Goal: Task Accomplishment & Management: Use online tool/utility

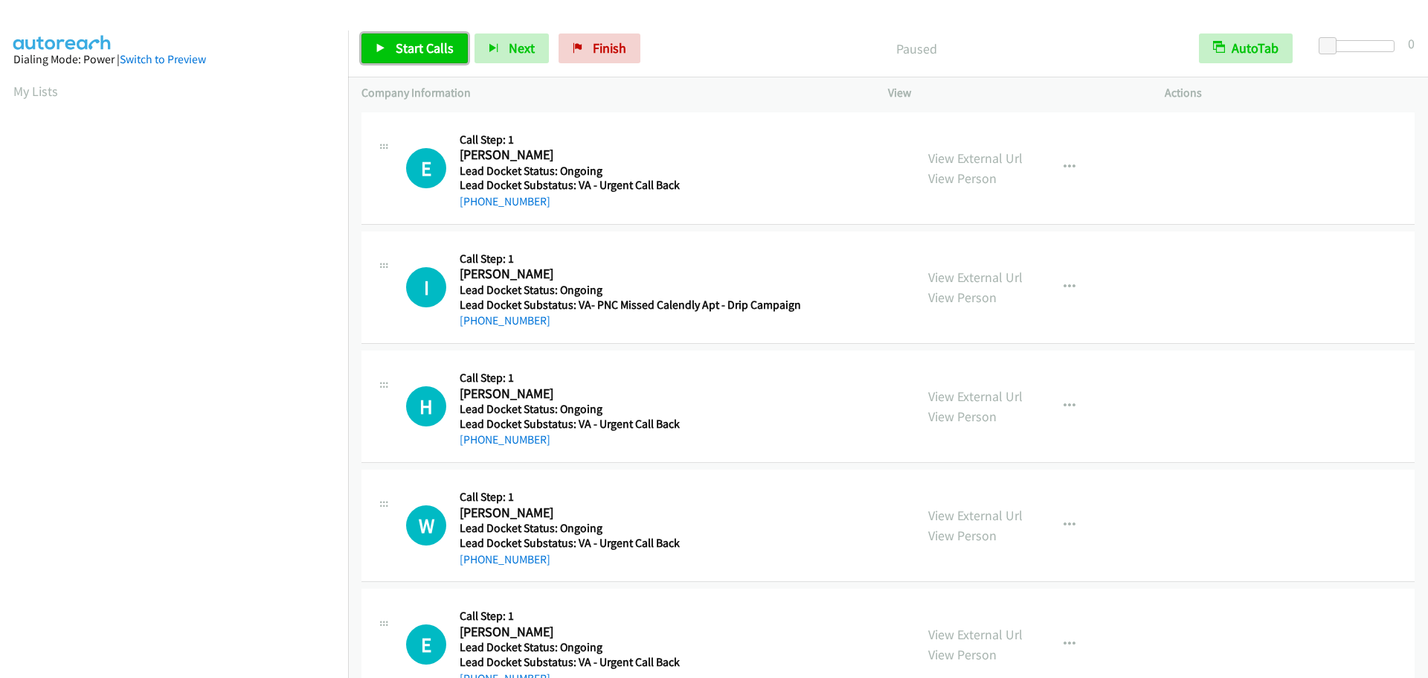
click at [414, 37] on link "Start Calls" at bounding box center [415, 48] width 106 height 30
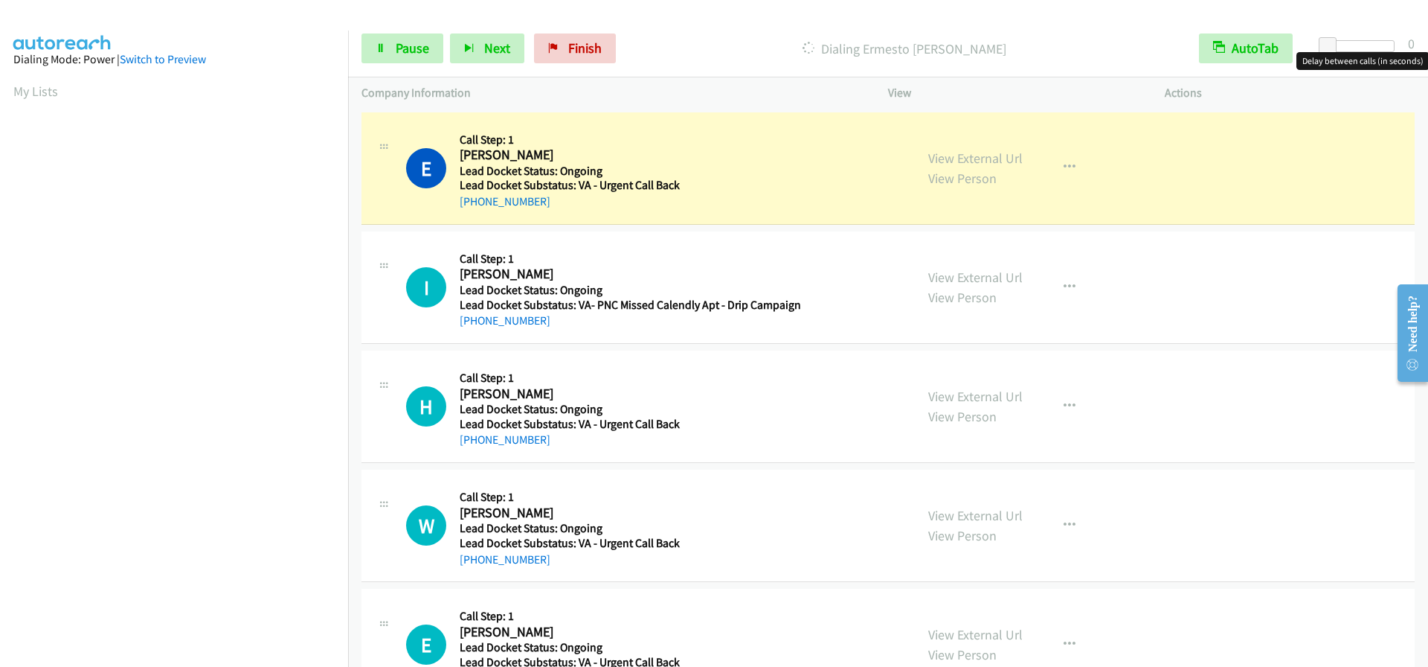
click at [1393, 45] on div at bounding box center [1360, 46] width 68 height 12
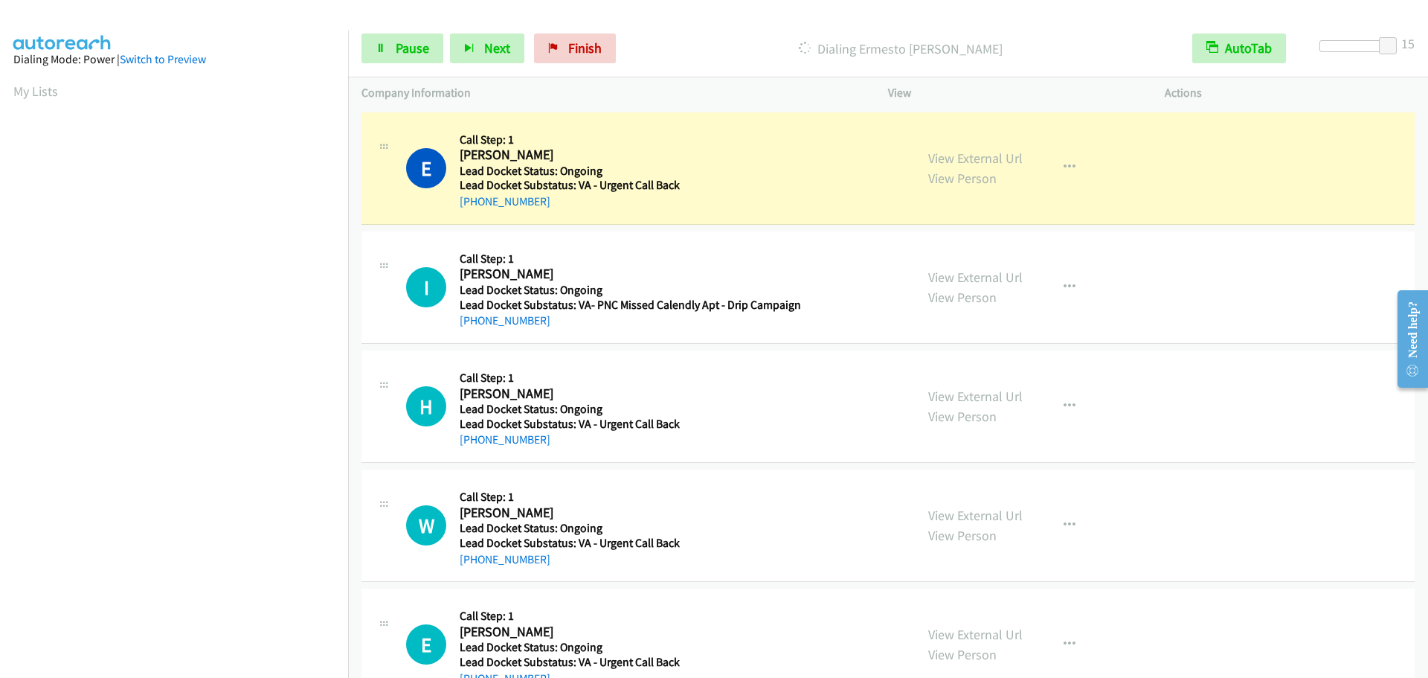
scroll to position [157, 0]
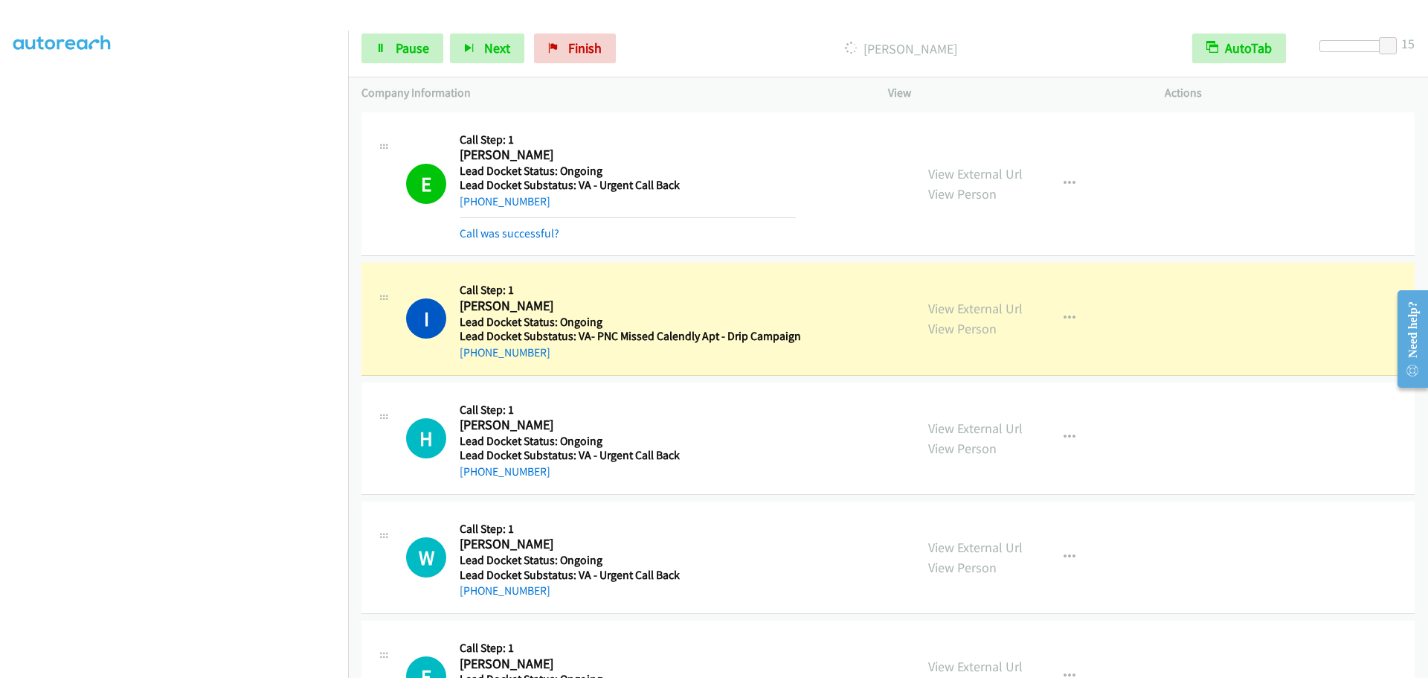
drag, startPoint x: 621, startPoint y: 266, endPoint x: 590, endPoint y: 321, distance: 63.9
click at [621, 266] on div "I Callback Scheduled Call Step: 1 Irvin Curtis America/New_York Lead Docket Sta…" at bounding box center [888, 319] width 1053 height 112
drag, startPoint x: 554, startPoint y: 356, endPoint x: 478, endPoint y: 354, distance: 75.9
click at [477, 354] on div "+1 443-610-0794" at bounding box center [630, 353] width 341 height 18
drag, startPoint x: 479, startPoint y: 355, endPoint x: 588, endPoint y: 289, distance: 127.2
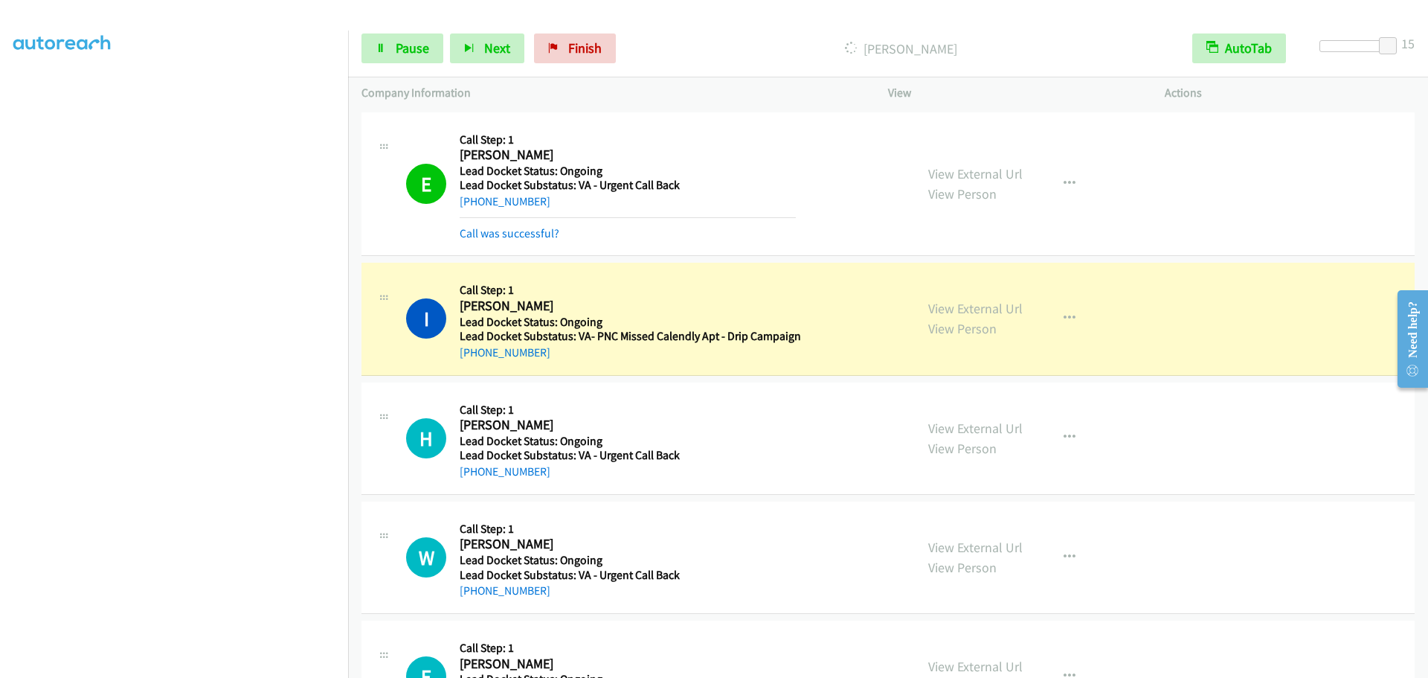
click at [588, 289] on h5 "Call Step: 1" at bounding box center [630, 290] width 341 height 15
click at [543, 348] on div "+1 443-610-0794" at bounding box center [630, 353] width 341 height 18
drag, startPoint x: 546, startPoint y: 350, endPoint x: 476, endPoint y: 354, distance: 70.0
click at [476, 354] on div "+1 443-610-0794" at bounding box center [630, 353] width 341 height 18
copy link "443-610-0794"
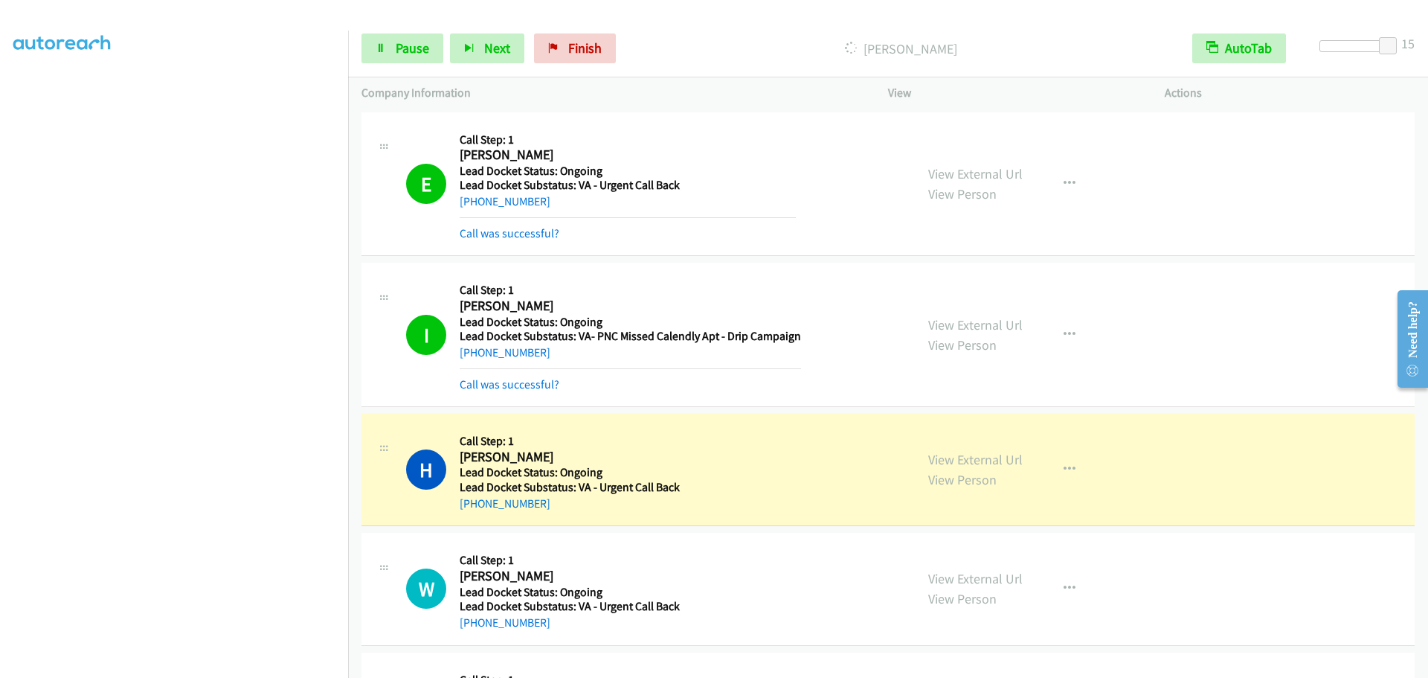
click at [1170, 266] on div "I Callback Scheduled Call Step: 1 Irvin Curtis America/New_York Lead Docket Sta…" at bounding box center [888, 335] width 1053 height 144
drag, startPoint x: 558, startPoint y: 497, endPoint x: 473, endPoint y: 511, distance: 86.0
click at [473, 511] on div "+1 319-230-4497" at bounding box center [628, 504] width 336 height 18
copy link "319-230-4497"
click at [607, 411] on td "H Callback Scheduled Call Step: 1 Howard Broderson America/Chicago Lead Docket …" at bounding box center [888, 470] width 1080 height 119
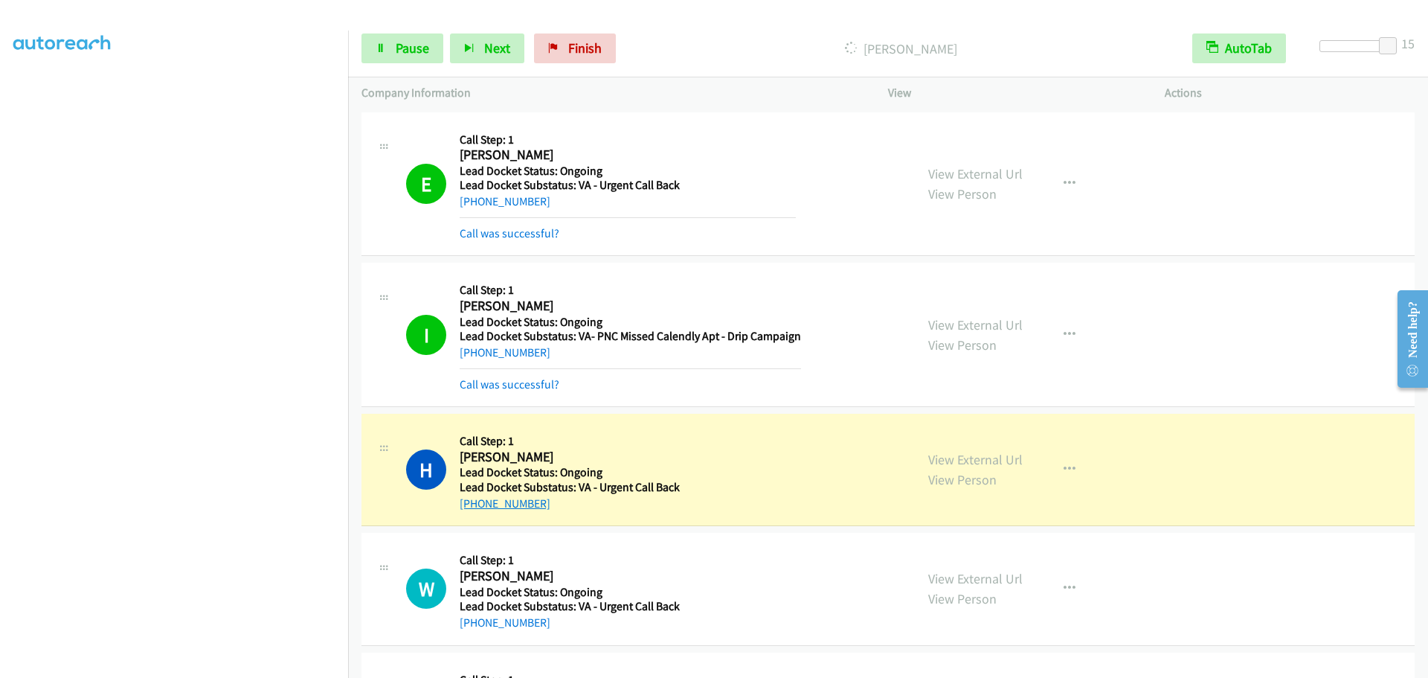
drag, startPoint x: 547, startPoint y: 501, endPoint x: 469, endPoint y: 504, distance: 78.2
click at [470, 510] on div "+1 319-230-4497" at bounding box center [628, 504] width 336 height 18
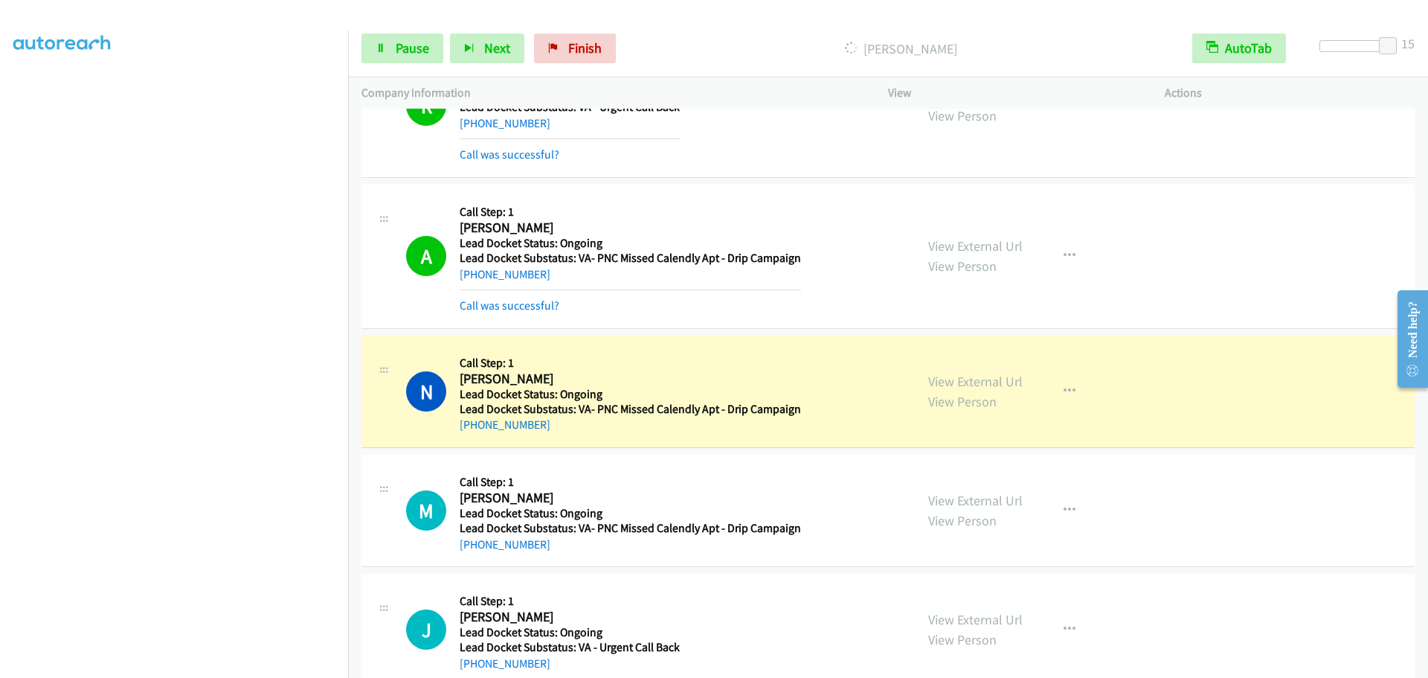
scroll to position [1105, 0]
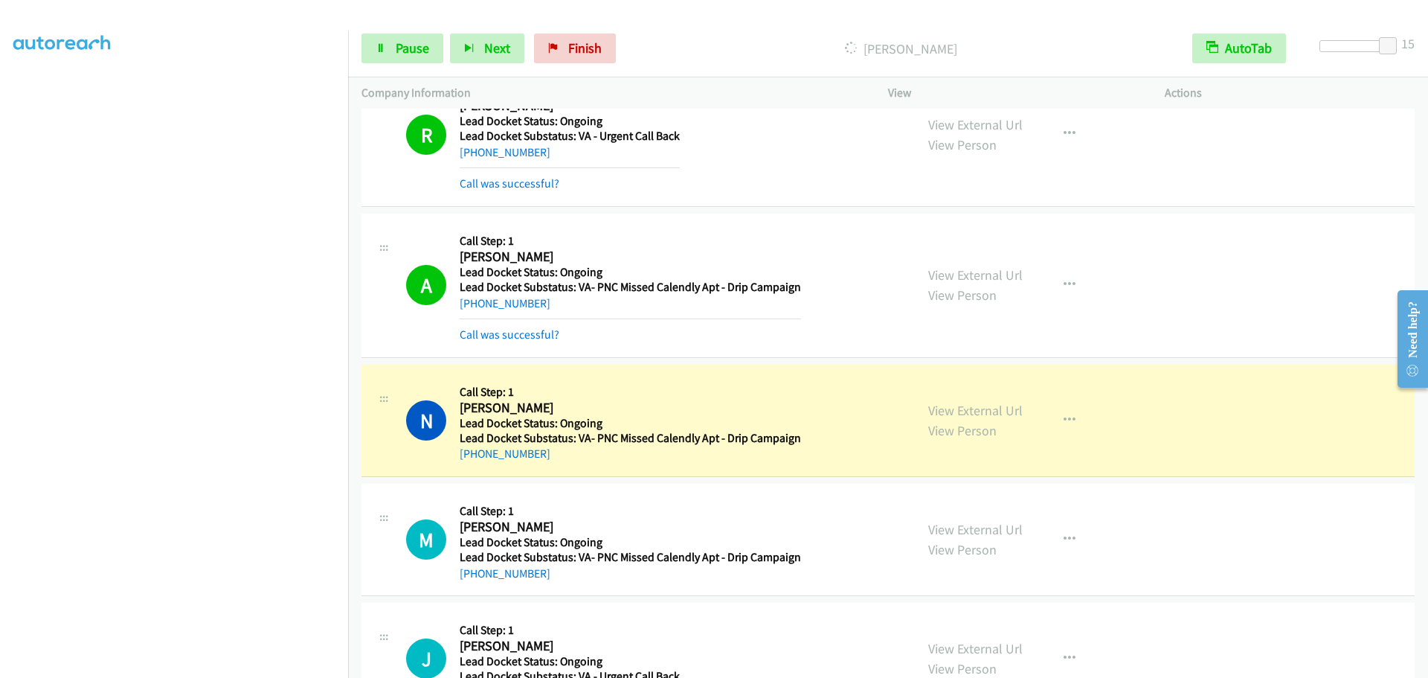
drag, startPoint x: 557, startPoint y: 454, endPoint x: 473, endPoint y: 468, distance: 85.2
click at [473, 468] on div "N Callback Scheduled Call Step: 1 Nyan Schoeman America/Los_Angeles Lead Docket…" at bounding box center [888, 420] width 1053 height 112
copy link "310-228-0435"
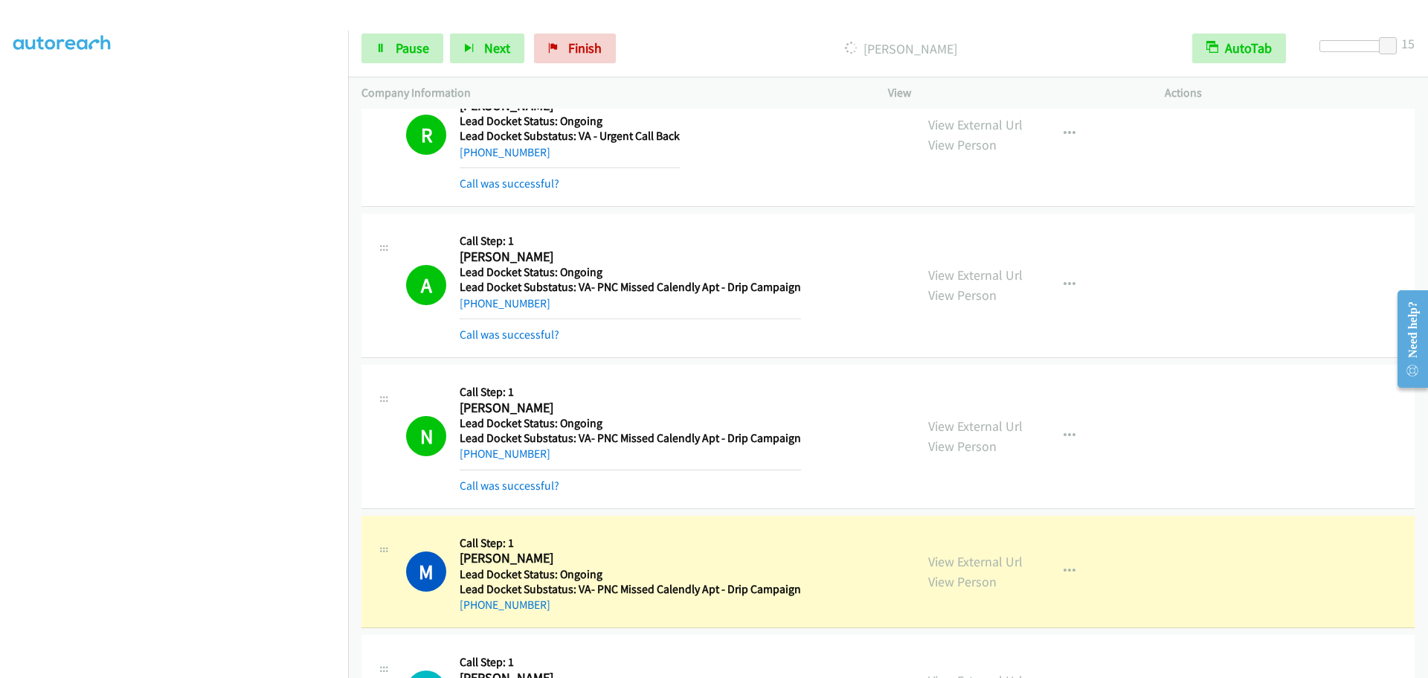
click at [353, 89] on div "Company Information" at bounding box center [611, 92] width 527 height 31
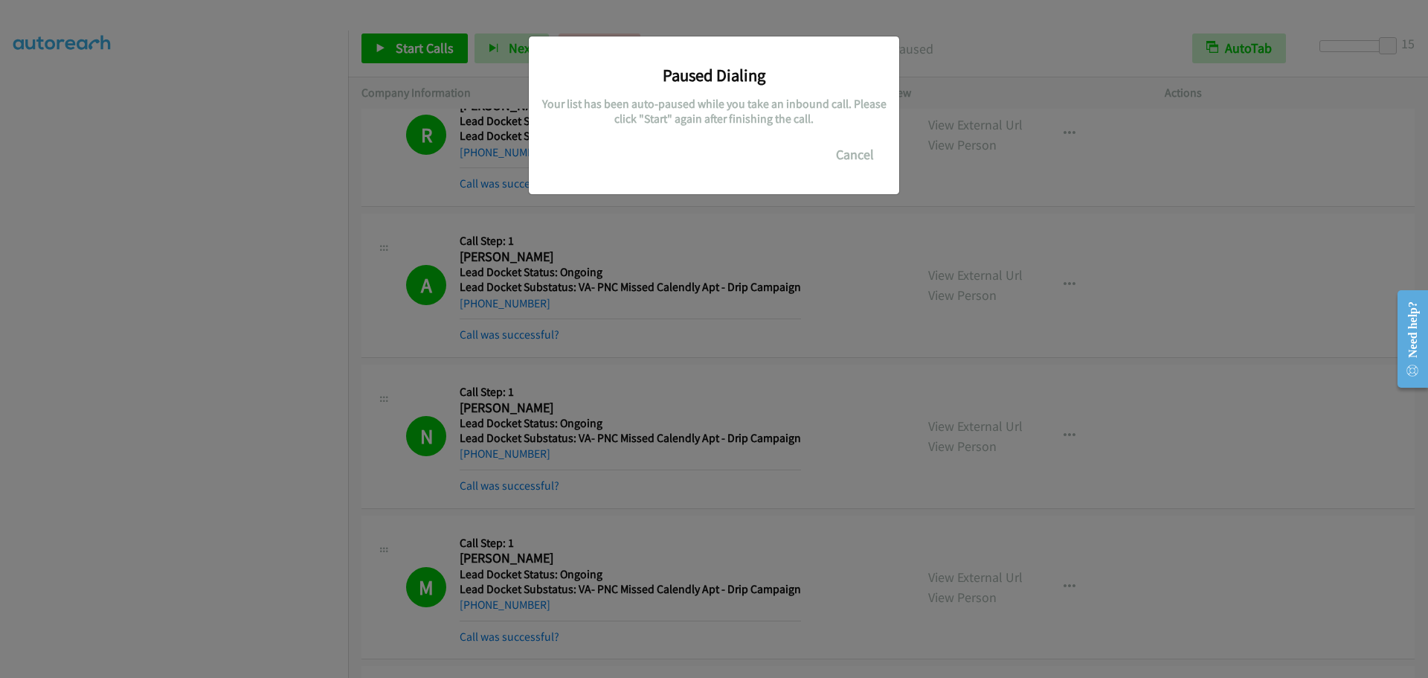
click at [225, 62] on div "Paused Dialing Your list has been auto-paused while you take an inbound call. P…" at bounding box center [714, 345] width 1428 height 664
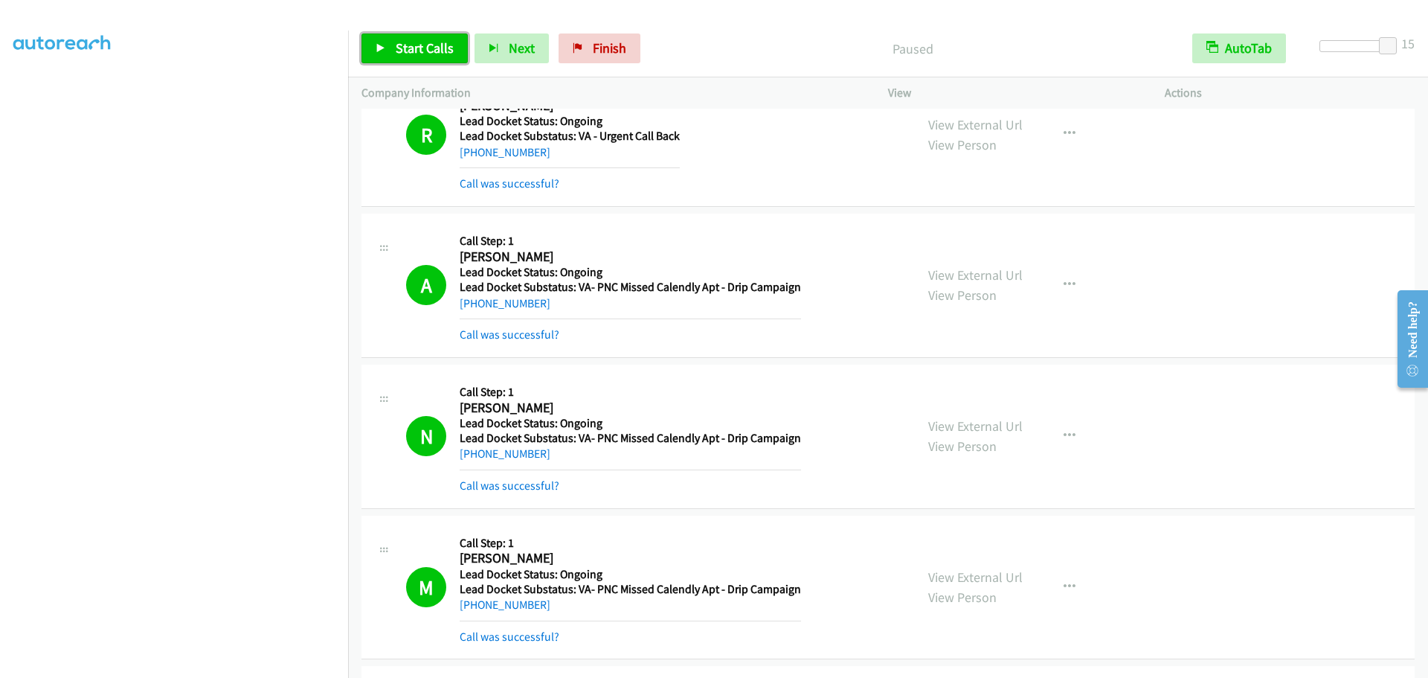
click at [397, 59] on link "Start Calls" at bounding box center [415, 48] width 106 height 30
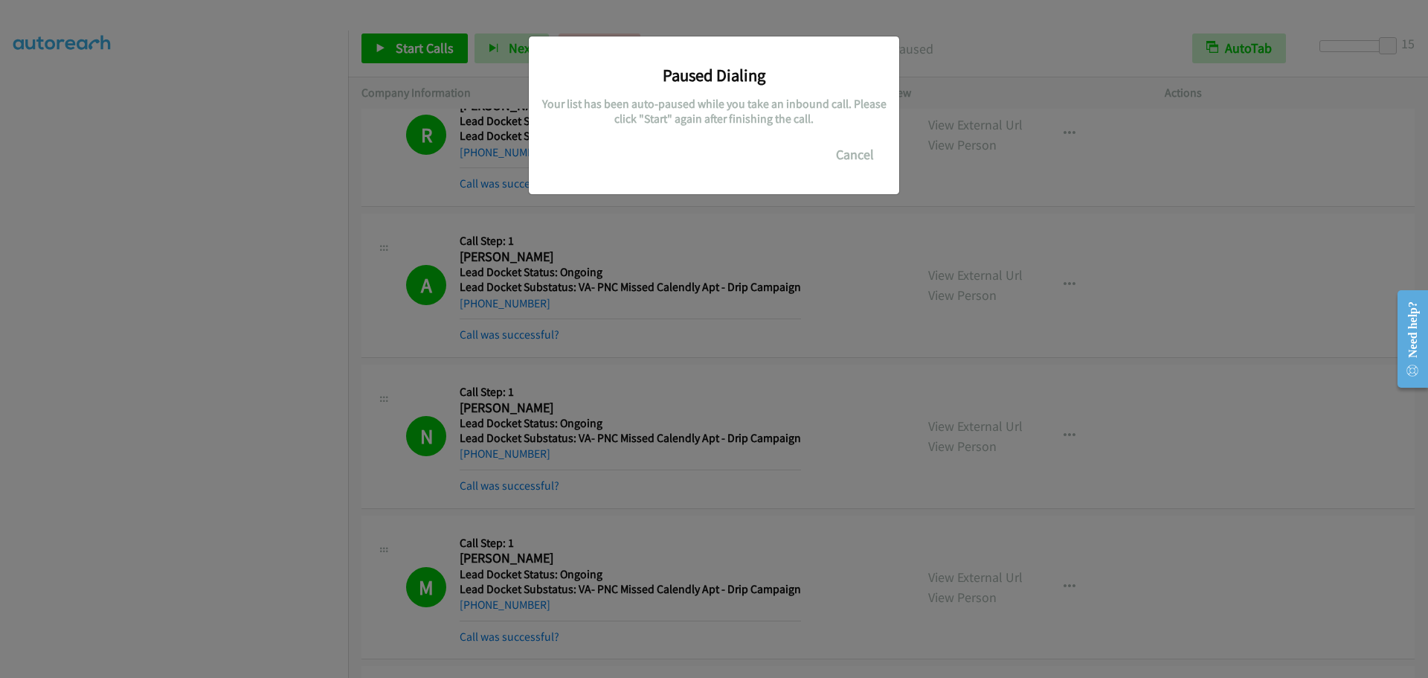
click at [121, 275] on div "Paused Dialing Your list has been auto-paused while you take an inbound call. P…" at bounding box center [714, 345] width 1428 height 664
